Goal: Transaction & Acquisition: Obtain resource

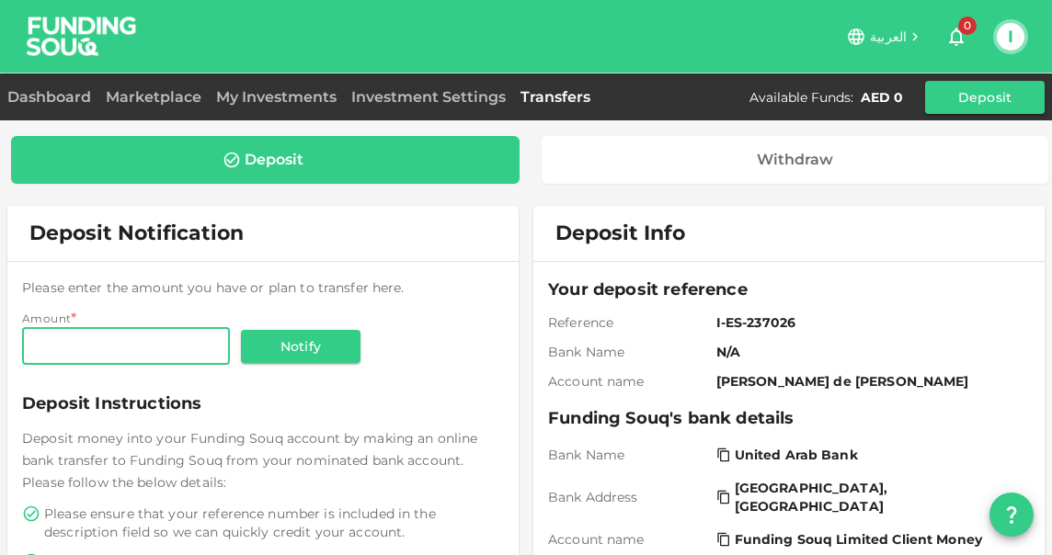
scroll to position [158, 0]
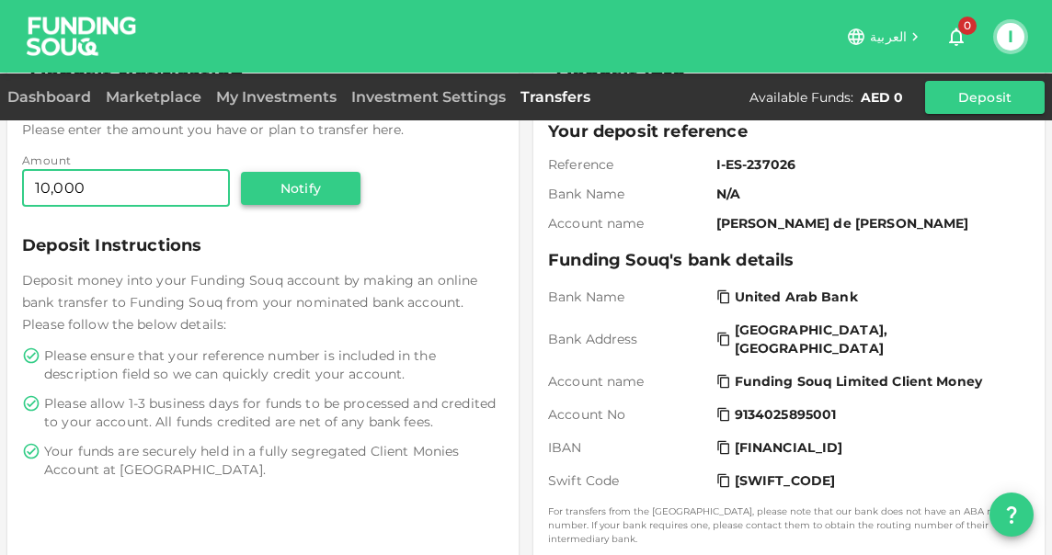
type input "10,000"
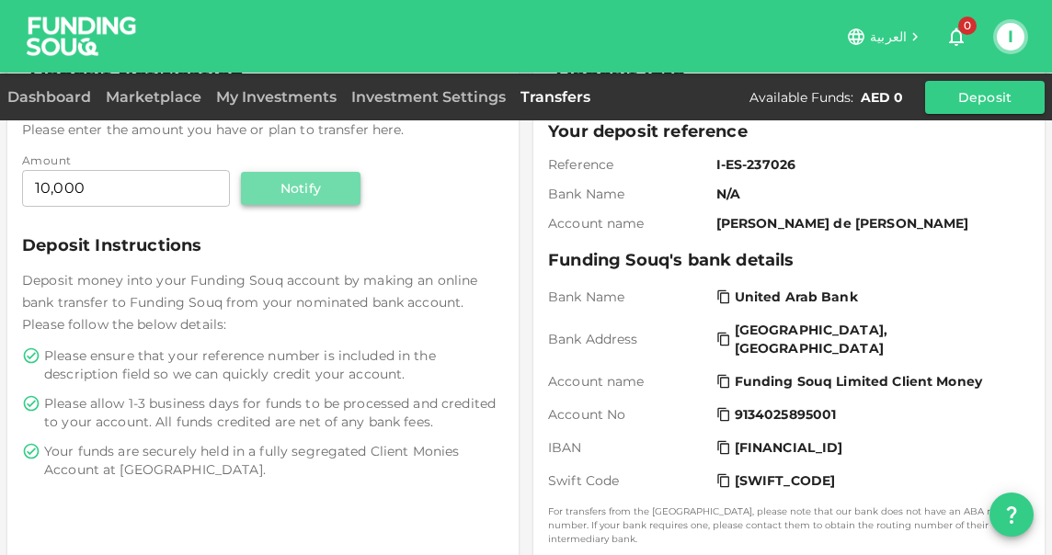
click at [315, 189] on button "Notify" at bounding box center [301, 188] width 120 height 33
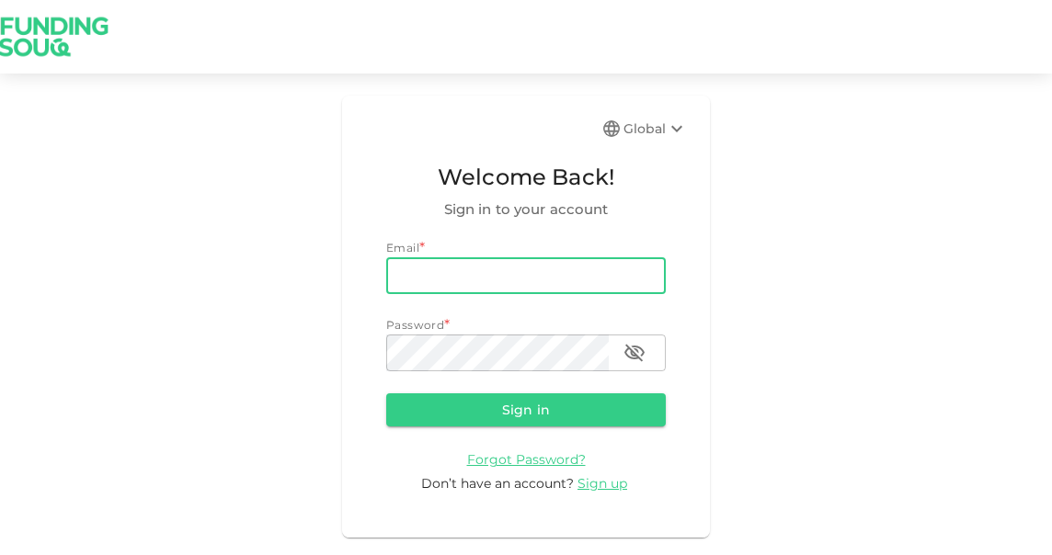
click at [508, 274] on input "email" at bounding box center [526, 275] width 280 height 37
type input "[EMAIL_ADDRESS][DOMAIN_NAME]"
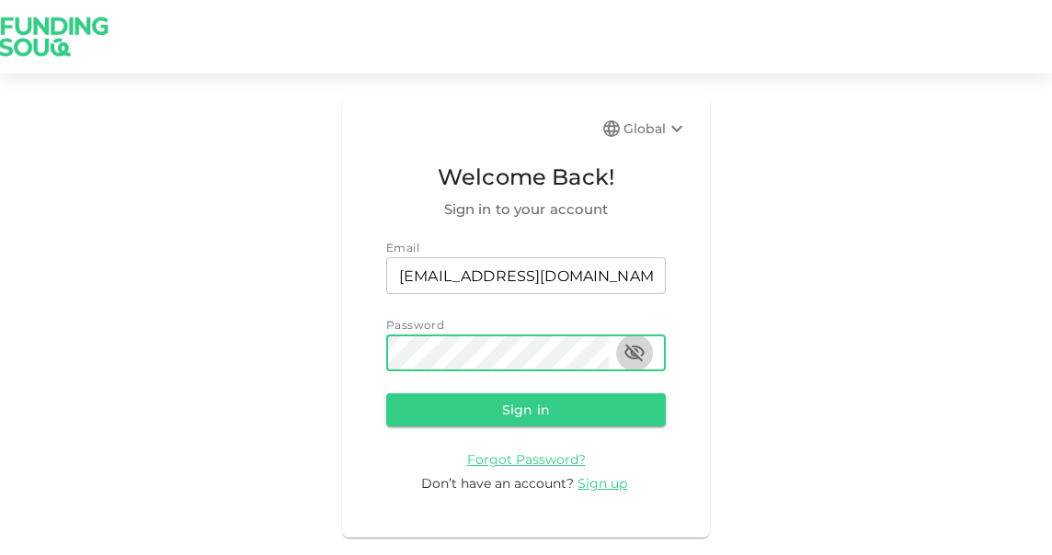
click at [629, 350] on icon "button" at bounding box center [634, 353] width 22 height 22
click at [566, 401] on button "Sign in" at bounding box center [526, 410] width 280 height 33
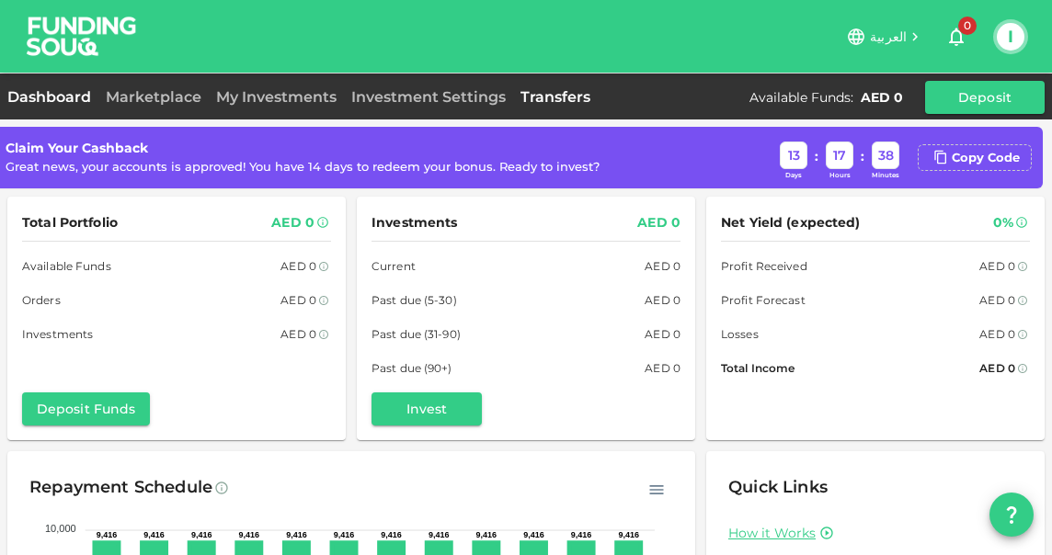
click at [573, 103] on link "Transfers" at bounding box center [555, 96] width 85 height 17
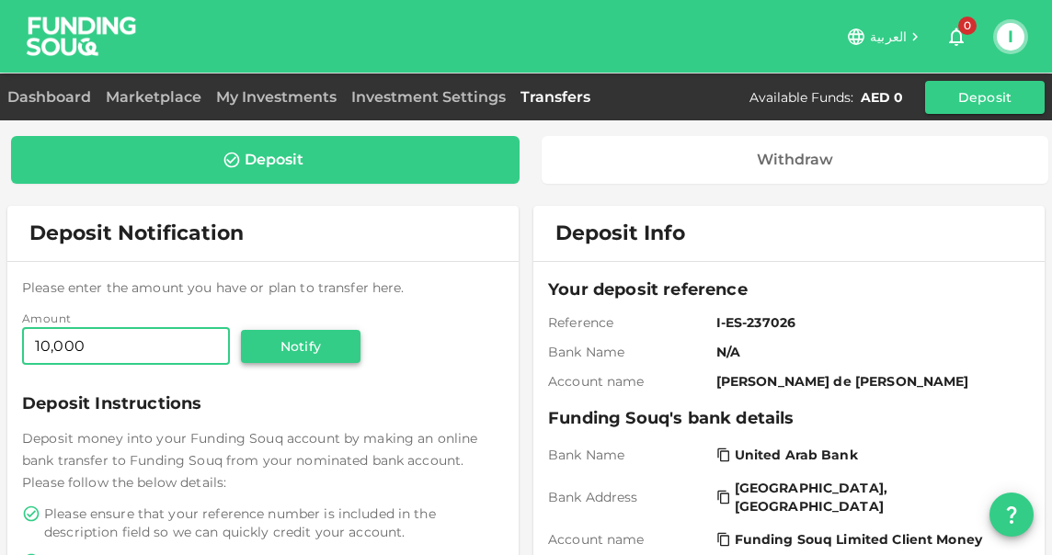
type input "10,000"
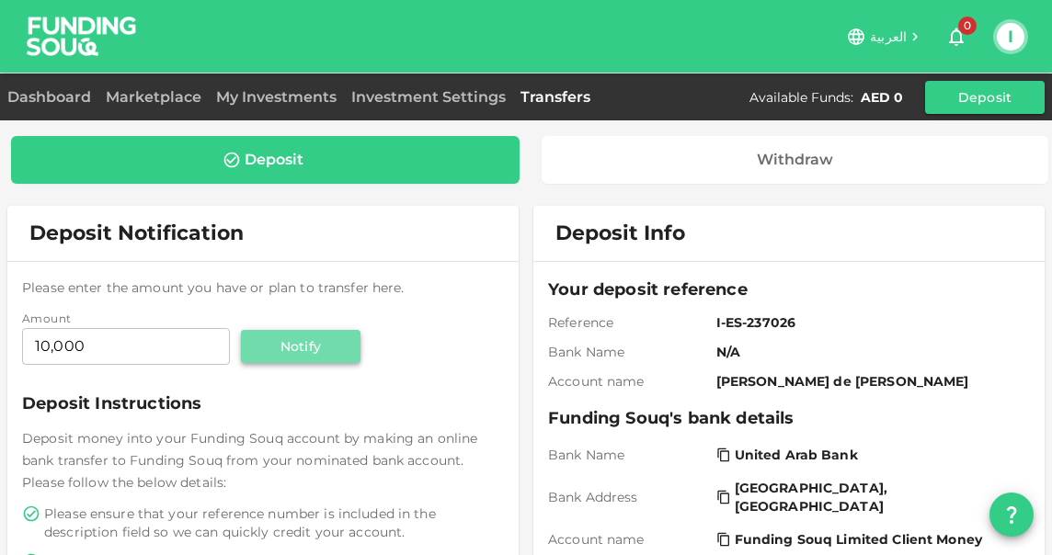
click at [318, 360] on button "Notify" at bounding box center [301, 346] width 120 height 33
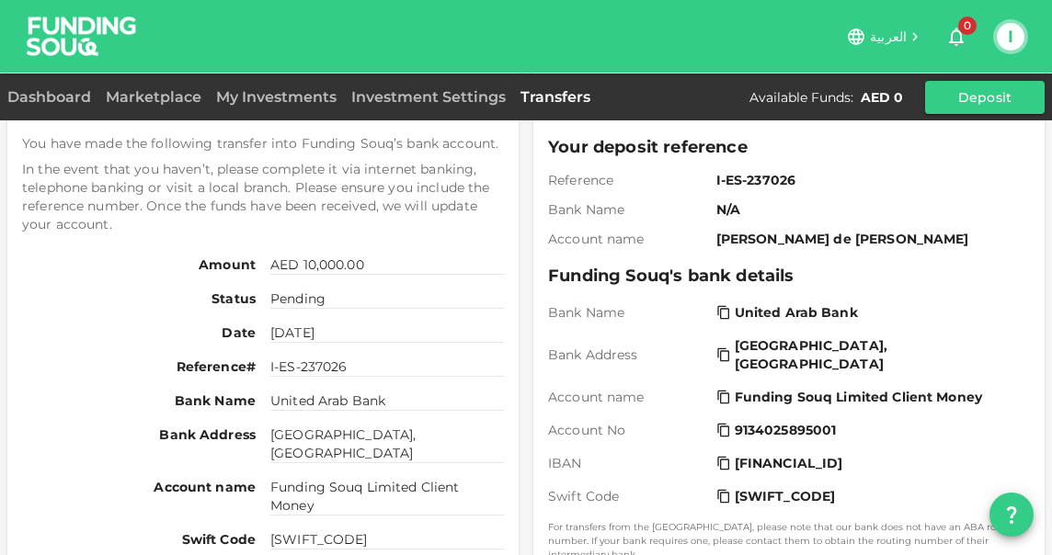
scroll to position [145, 0]
